Goal: Check status

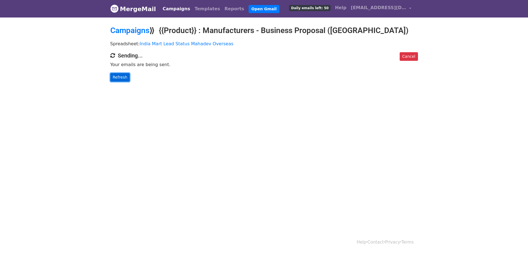
click at [118, 79] on link "Refresh" at bounding box center [120, 77] width 20 height 9
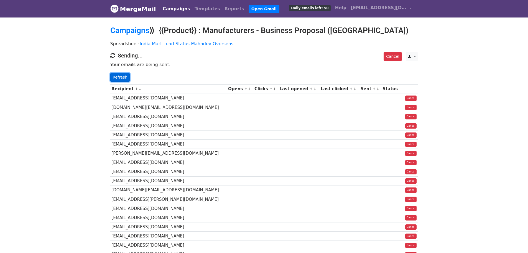
click at [112, 76] on link "Refresh" at bounding box center [120, 77] width 20 height 9
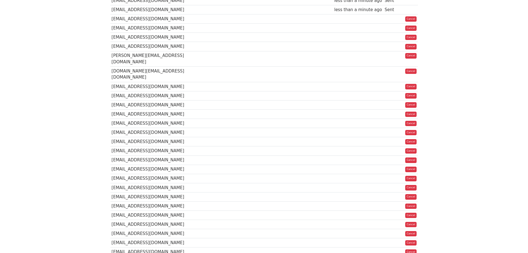
scroll to position [253, 0]
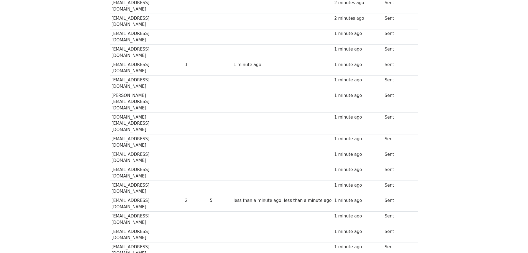
scroll to position [350, 0]
